Goal: Entertainment & Leisure: Browse casually

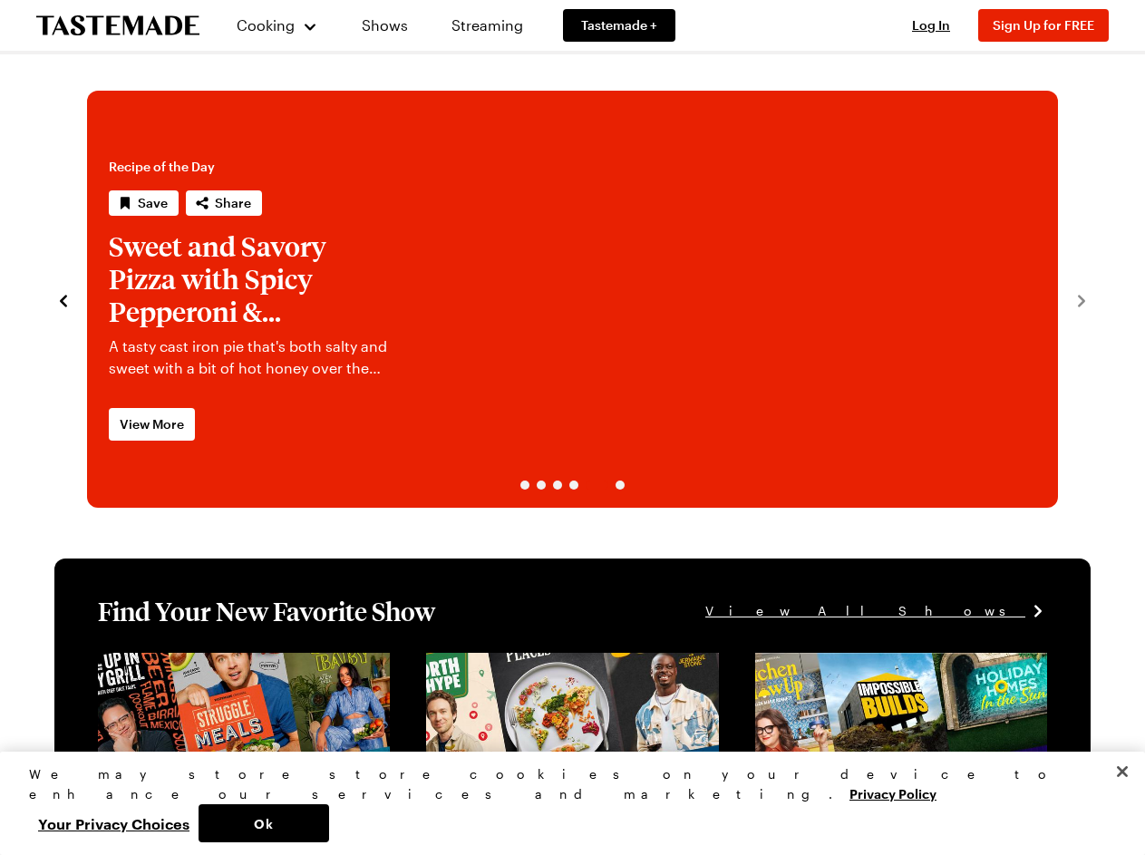
click at [269, 25] on span "Cooking" at bounding box center [266, 24] width 58 height 17
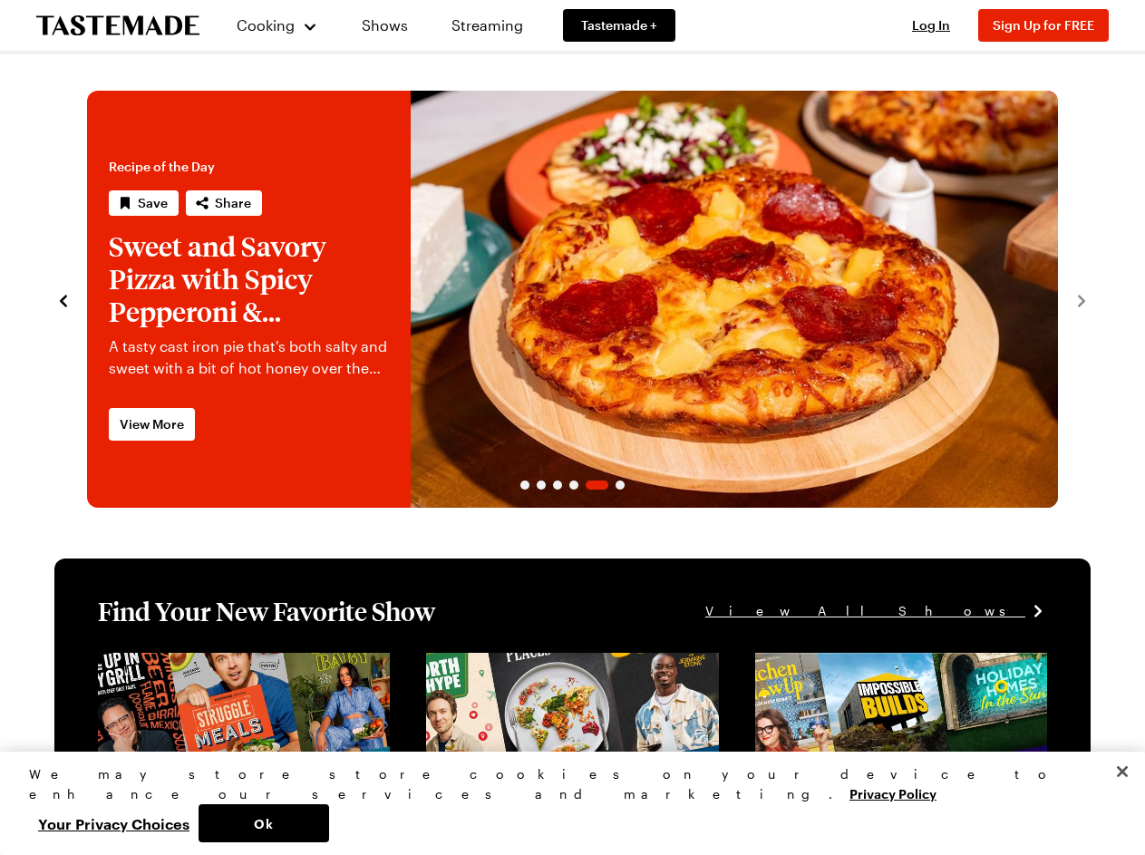
click at [939, 25] on div "Cooking Shows Streaming Tastemade + Log In Sign Up Log In Sign Up for FREE" at bounding box center [572, 25] width 1145 height 51
click at [1051, 25] on span "Sign Up for FREE" at bounding box center [1043, 24] width 102 height 15
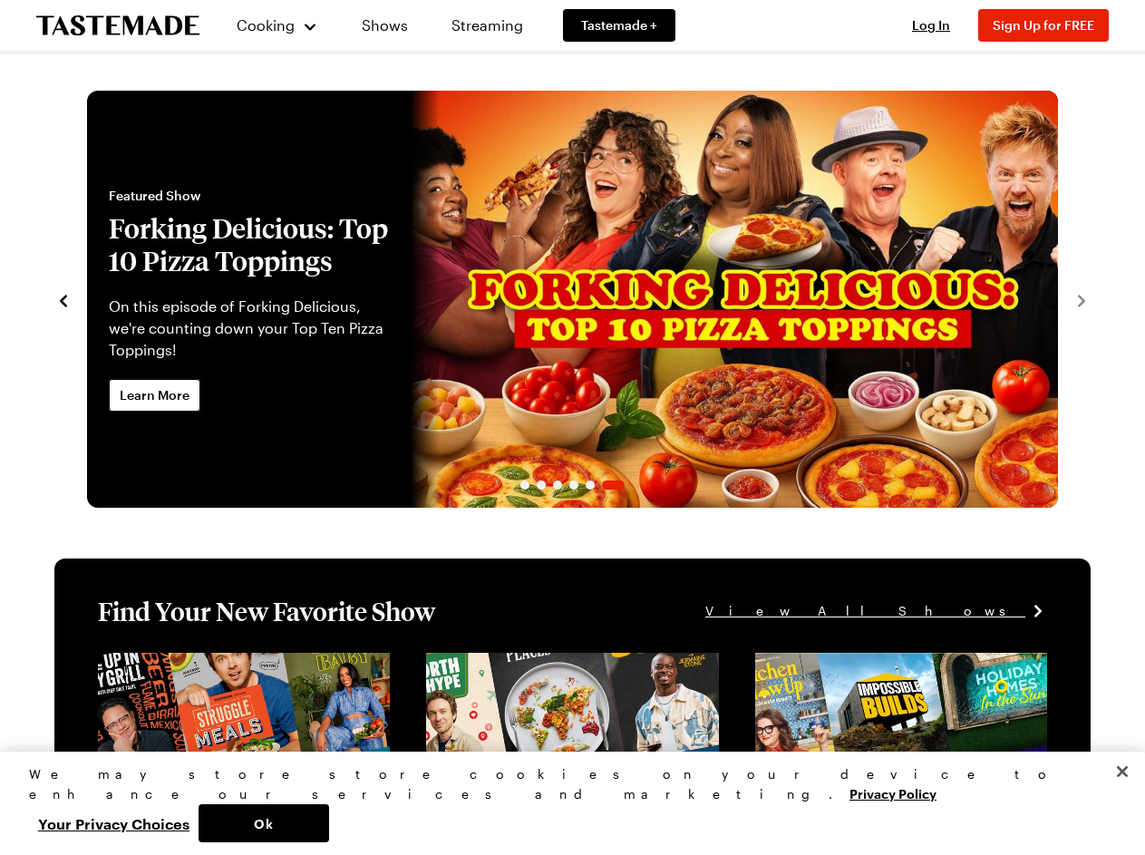
click at [63, 299] on icon "navigate to previous item" at bounding box center [63, 301] width 7 height 12
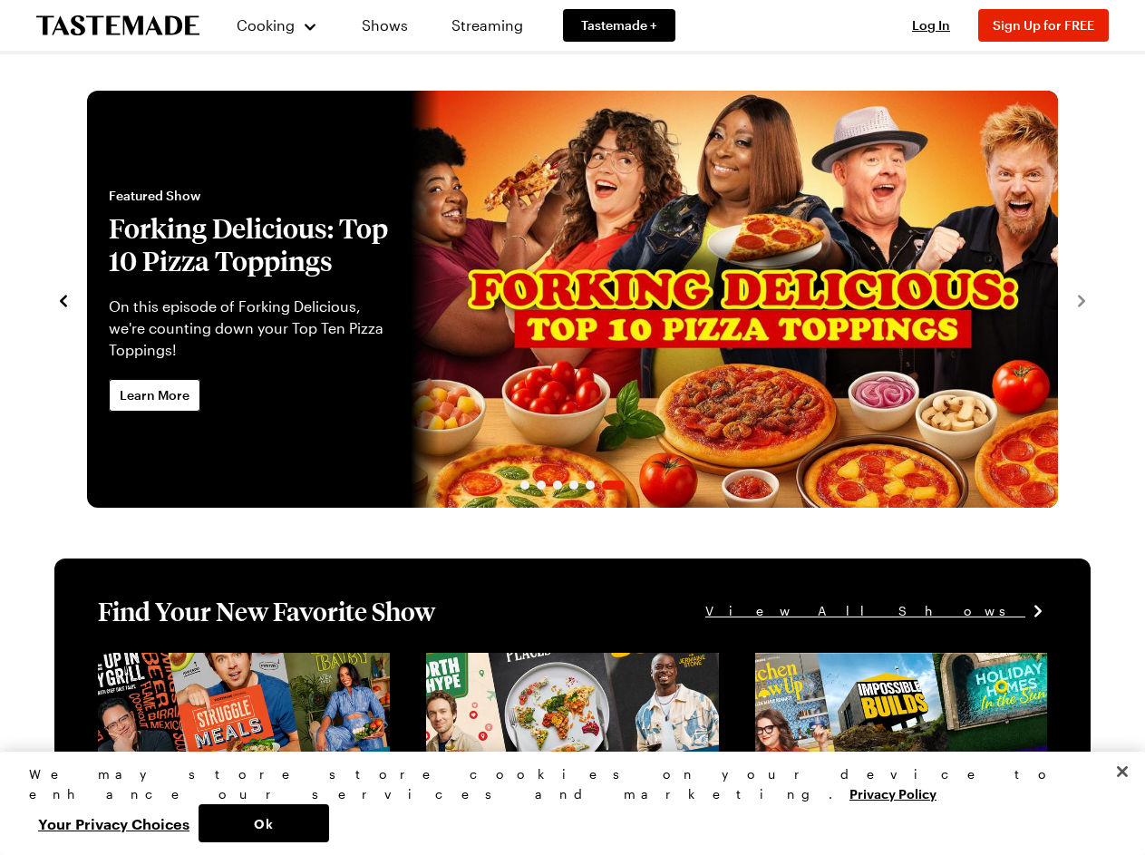
click at [143, 203] on span "Featured Show" at bounding box center [249, 196] width 280 height 18
click at [222, 203] on span "Featured Show" at bounding box center [249, 196] width 280 height 18
